Goal: Task Accomplishment & Management: Use online tool/utility

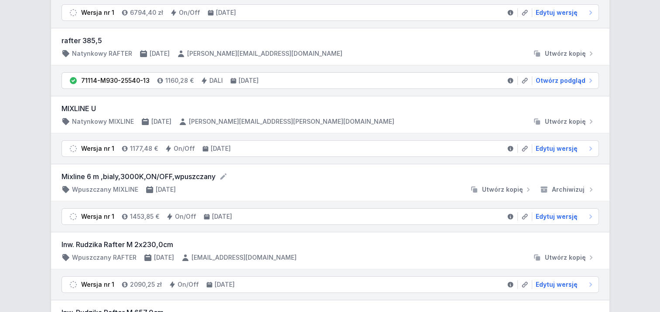
scroll to position [131, 0]
click at [185, 172] on form "Mixline 6 m ,bialy,3000K,ON/OFF,wpuszczany" at bounding box center [329, 176] width 537 height 10
click at [100, 173] on form "Mixline 6 m ,bialy,3000K,ON/OFF,wpuszczany" at bounding box center [329, 176] width 537 height 10
click at [561, 217] on span "Edytuj wersję" at bounding box center [556, 216] width 42 height 9
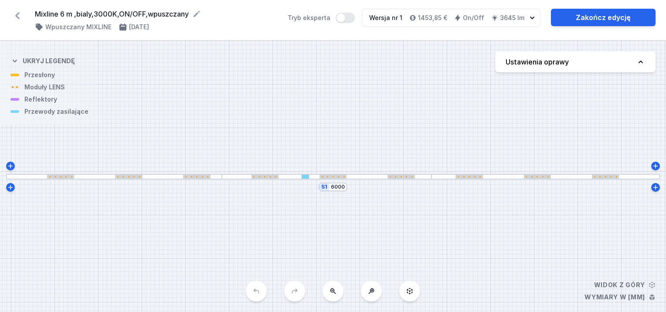
click at [56, 89] on div "S1 6000" at bounding box center [333, 176] width 666 height 271
click at [306, 183] on div "S1 6000" at bounding box center [333, 176] width 666 height 271
click at [309, 179] on div at bounding box center [327, 177] width 210 height 6
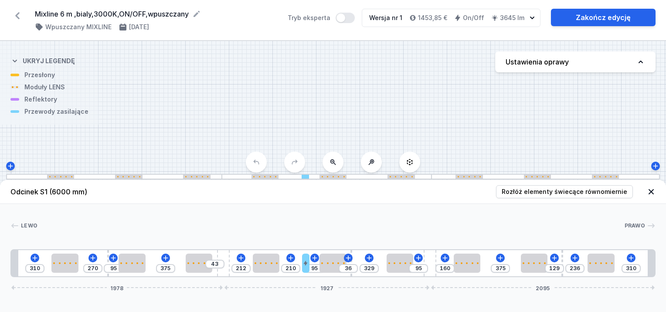
click at [51, 89] on div "S1 6000" at bounding box center [333, 176] width 666 height 271
click at [19, 15] on icon at bounding box center [17, 16] width 14 height 14
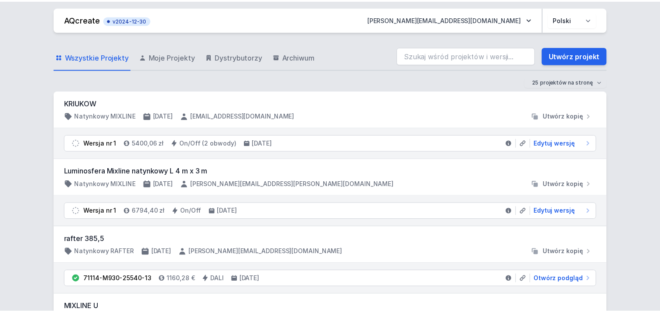
scroll to position [131, 0]
